Goal: Information Seeking & Learning: Compare options

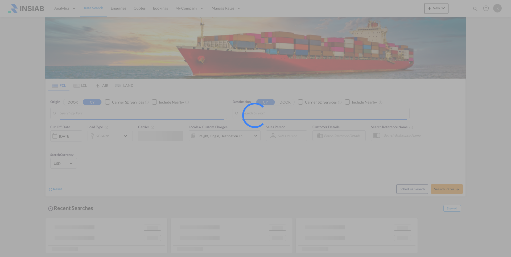
type input "[GEOGRAPHIC_DATA], TWKHH"
type input "Jeddah, SAJED"
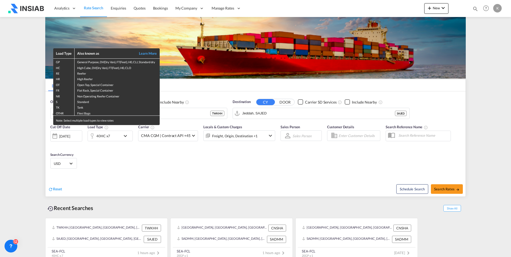
click at [263, 178] on div "Load Type Also known as Learn More GP General Purpose, DV(Dry Van), FT(Feet), H…" at bounding box center [255, 128] width 511 height 257
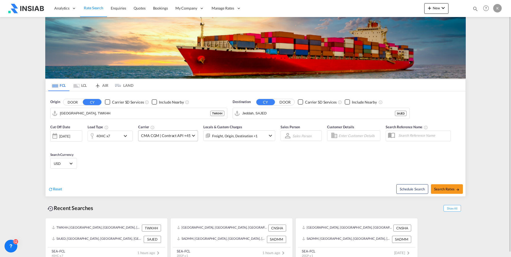
click at [191, 134] on md-select-value "CMA CGM | Contract API +45" at bounding box center [167, 136] width 59 height 10
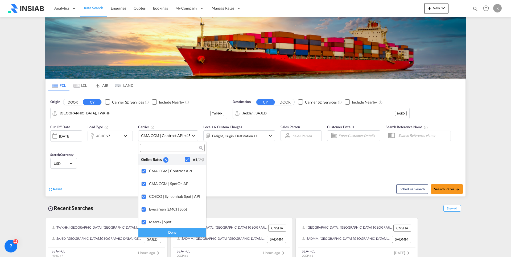
click at [246, 162] on md-backdrop at bounding box center [255, 128] width 511 height 257
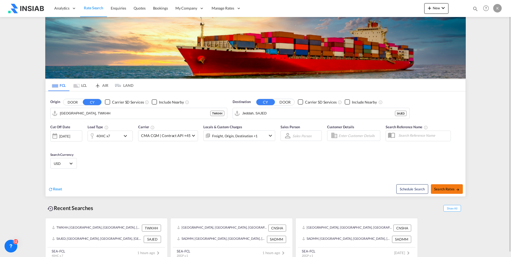
click at [446, 188] on span "Search Rates" at bounding box center [447, 189] width 26 height 4
type input "TWKHH to SAJED / [DATE]"
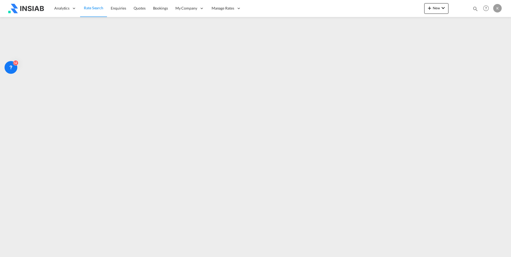
click at [87, 7] on span "Rate Search" at bounding box center [93, 8] width 19 height 5
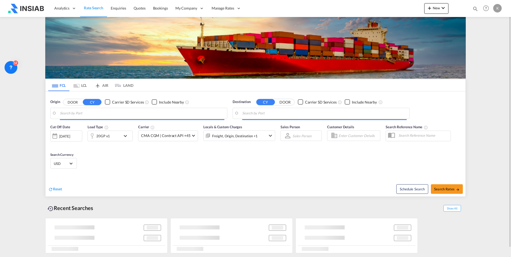
type input "[GEOGRAPHIC_DATA], TWKHH"
type input "Jeddah, SAJED"
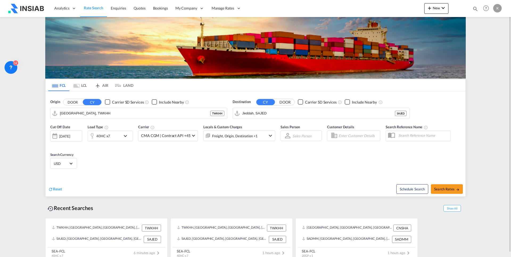
click at [113, 138] on div "40HC x7" at bounding box center [104, 136] width 33 height 11
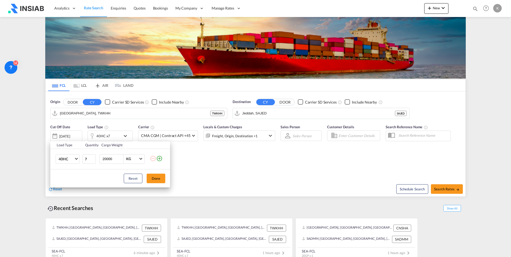
click at [233, 157] on div "Load Type Quantity Cargo Weight 40HC 20GP 40GP 40HC 45HC 20RE 40RE 40HR 20OT 40…" at bounding box center [255, 128] width 511 height 257
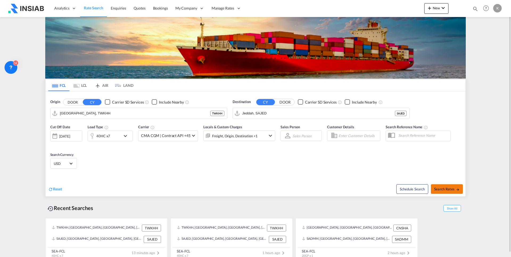
click at [448, 190] on span "Search Rates" at bounding box center [447, 189] width 26 height 4
type input "TWKHH to SAJED / [DATE]"
